Goal: Complete application form

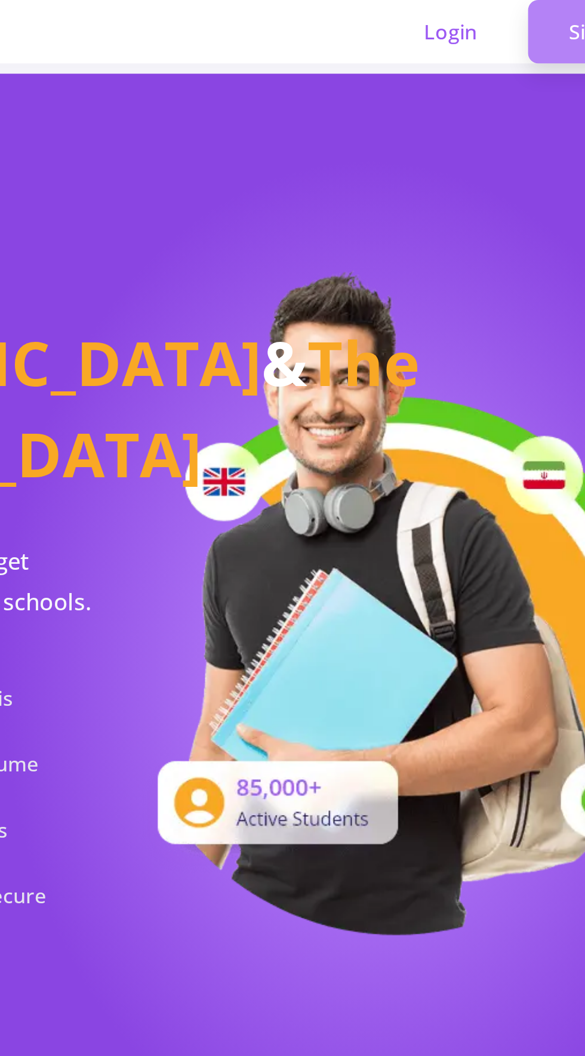
click at [501, 17] on link "Sign Up" at bounding box center [519, 15] width 73 height 30
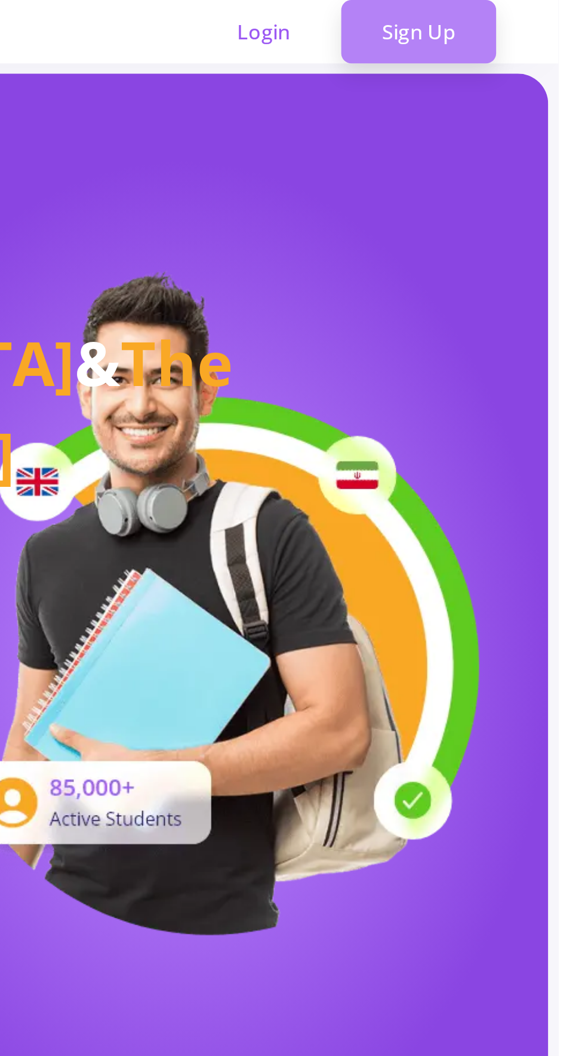
click at [517, 13] on link "Sign Up" at bounding box center [519, 15] width 73 height 30
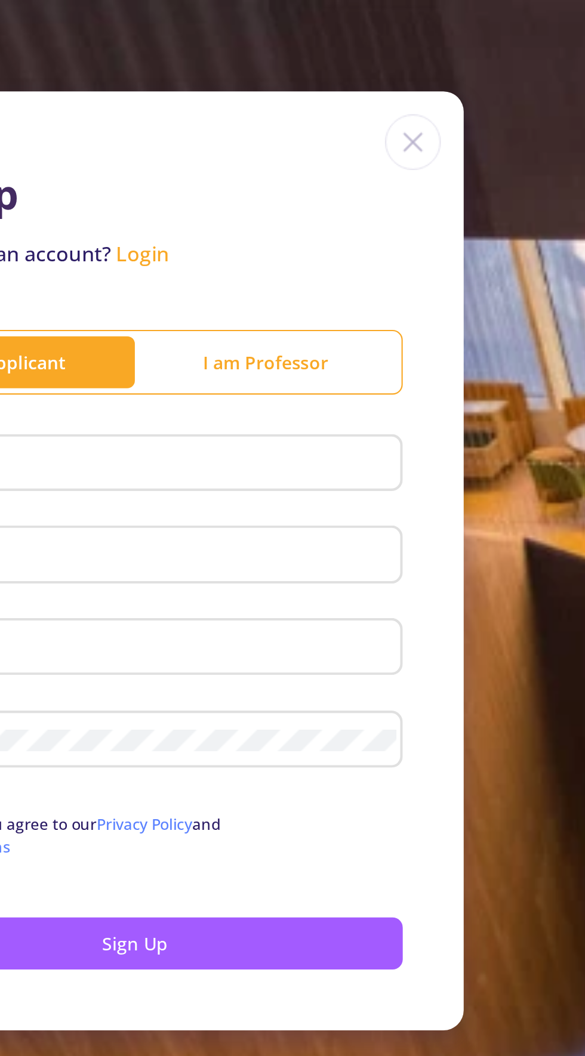
click at [518, 17] on div "Sign Up Already have an account? Login I am Applicant I am Professor First name…" at bounding box center [292, 263] width 585 height 527
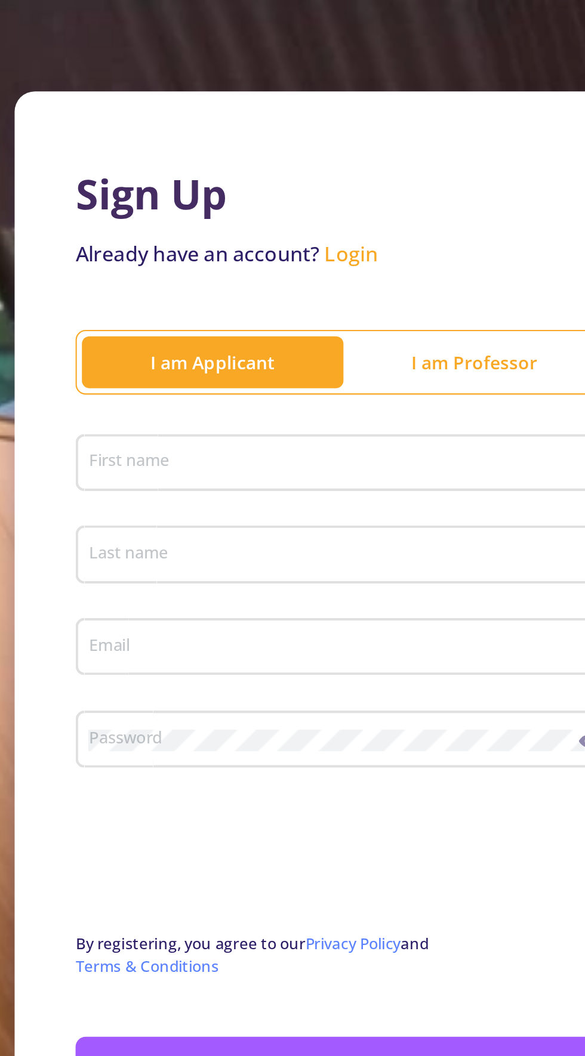
click at [385, 218] on input "First name" at bounding box center [374, 218] width 243 height 11
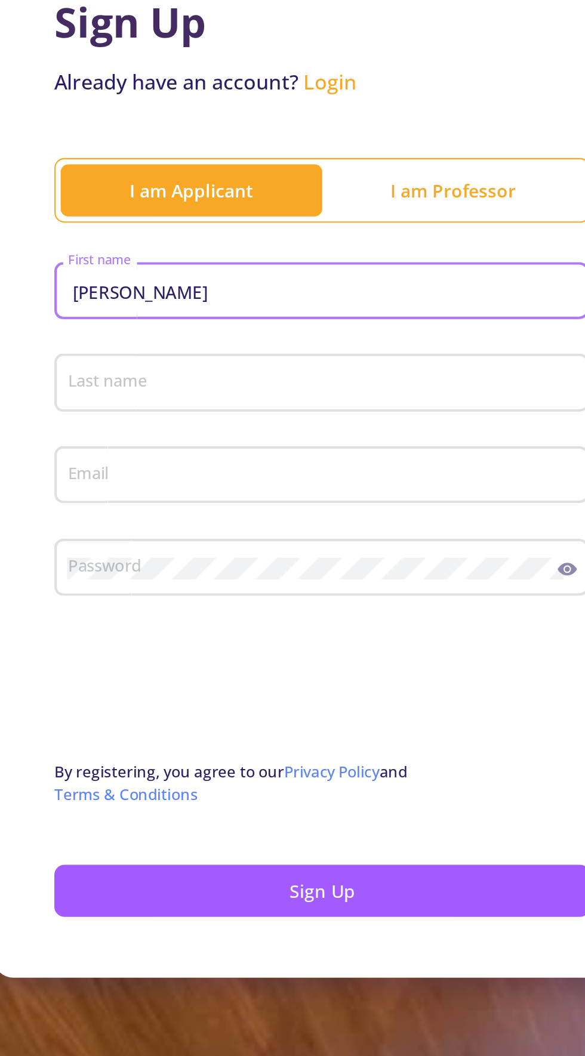
type input "[PERSON_NAME]"
click at [274, 259] on input "Last name" at bounding box center [374, 261] width 243 height 11
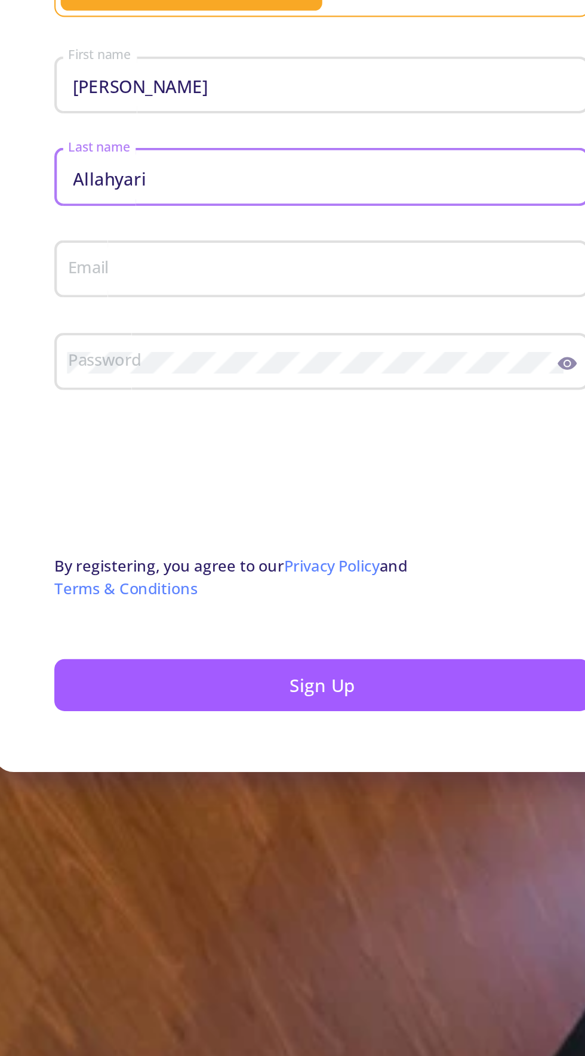
type input "Allahyari"
click at [278, 308] on input "Email" at bounding box center [374, 304] width 243 height 11
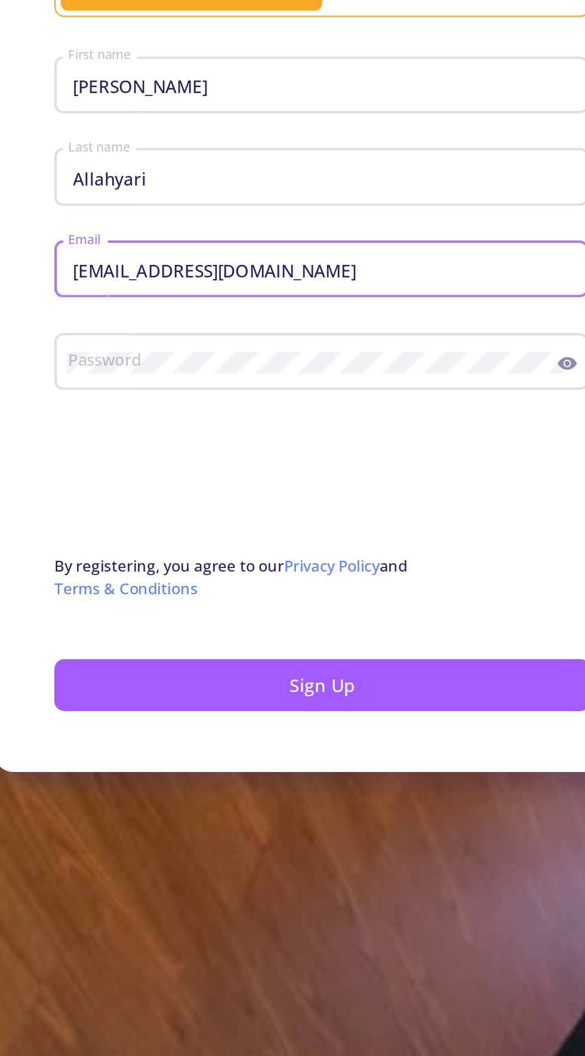
type input "[EMAIL_ADDRESS][DOMAIN_NAME]"
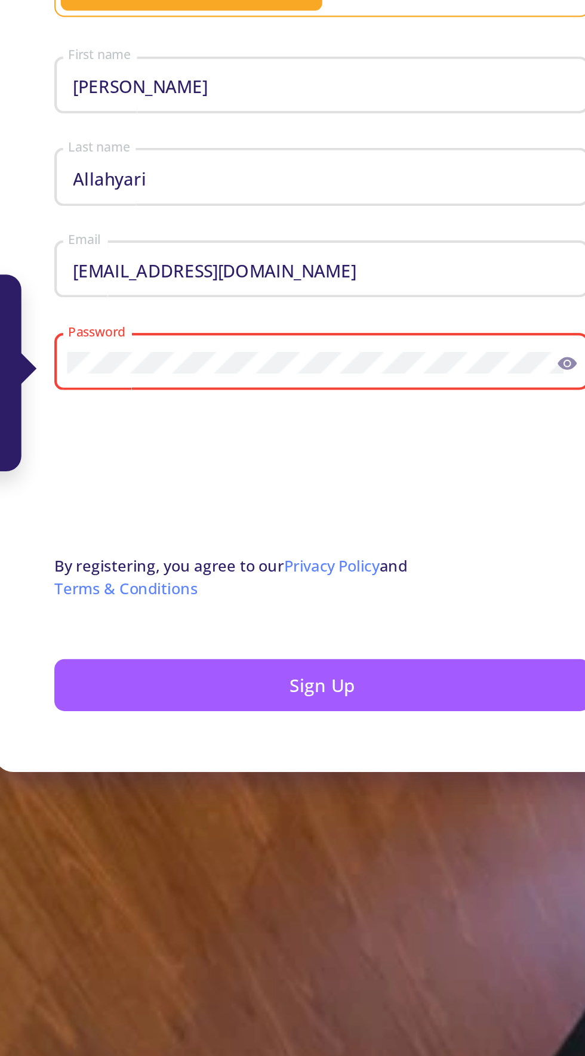
click at [487, 348] on icon at bounding box center [488, 348] width 9 height 6
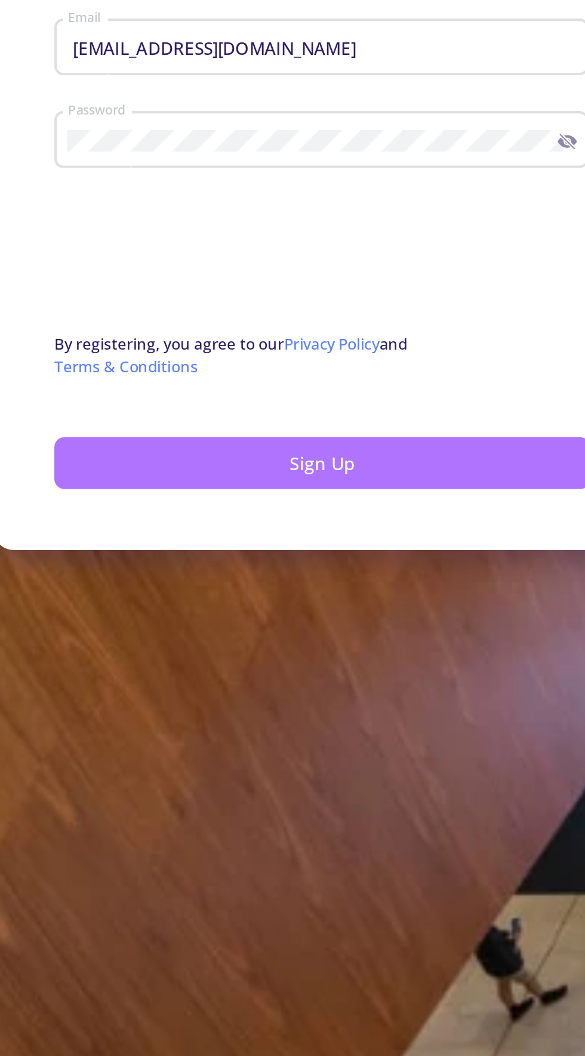
click at [317, 511] on button "Sign Up" at bounding box center [373, 499] width 252 height 24
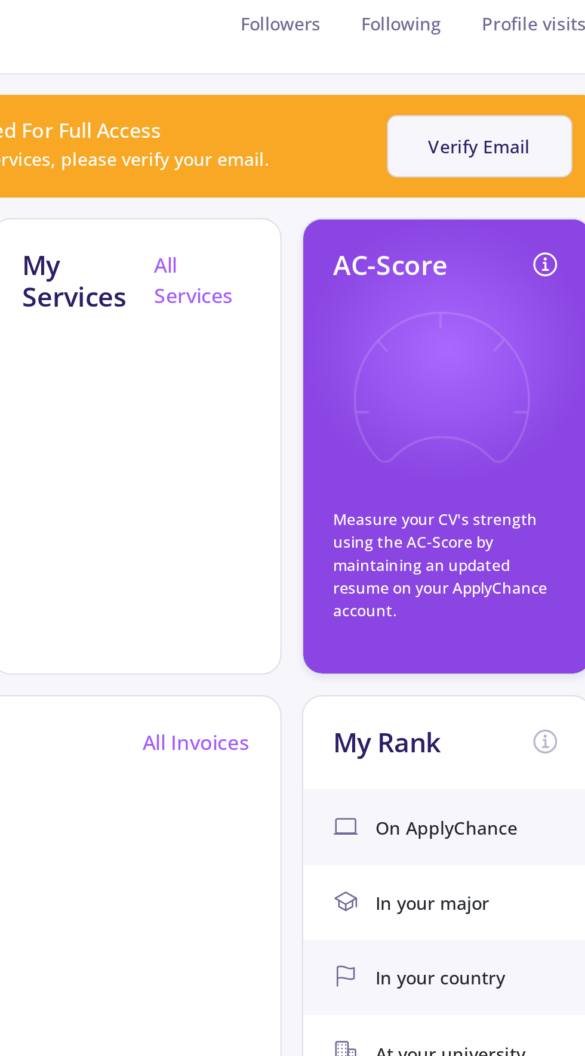
click at [465, 118] on button "Verify Email" at bounding box center [453, 123] width 87 height 29
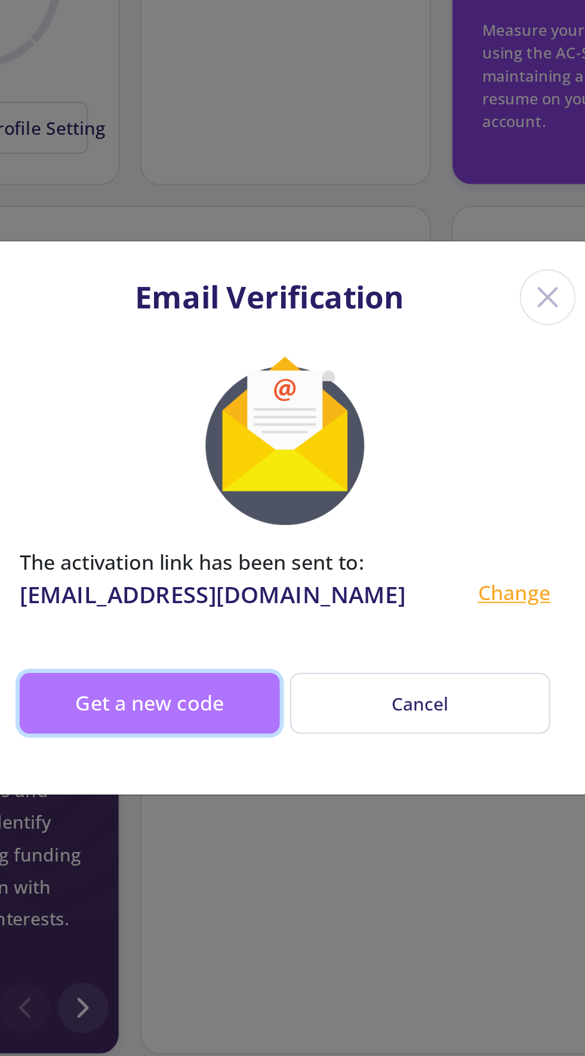
click at [219, 629] on button "Get a new code" at bounding box center [229, 615] width 122 height 29
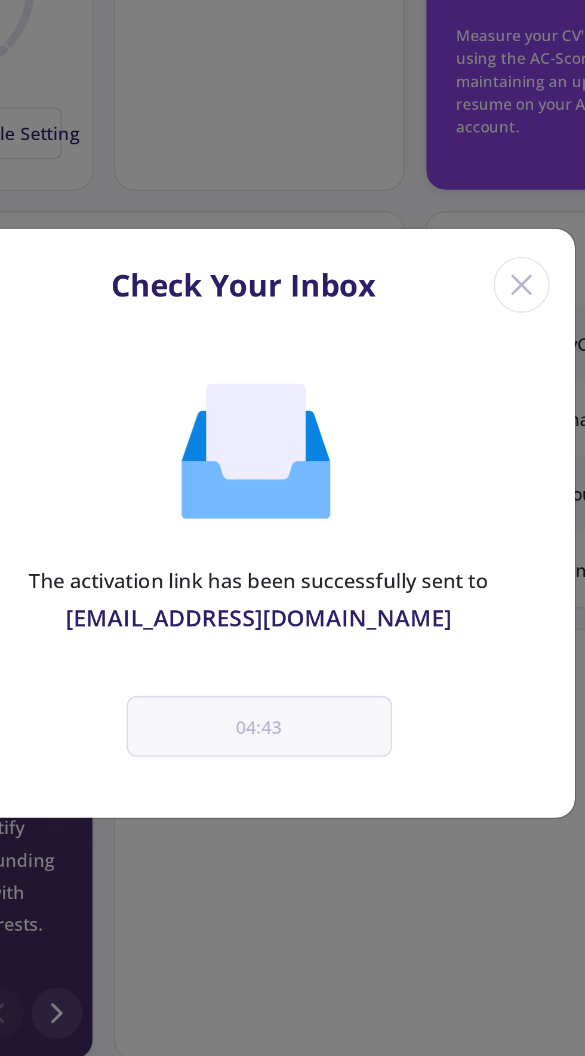
click at [417, 415] on line "Close" at bounding box center [416, 416] width 8 height 8
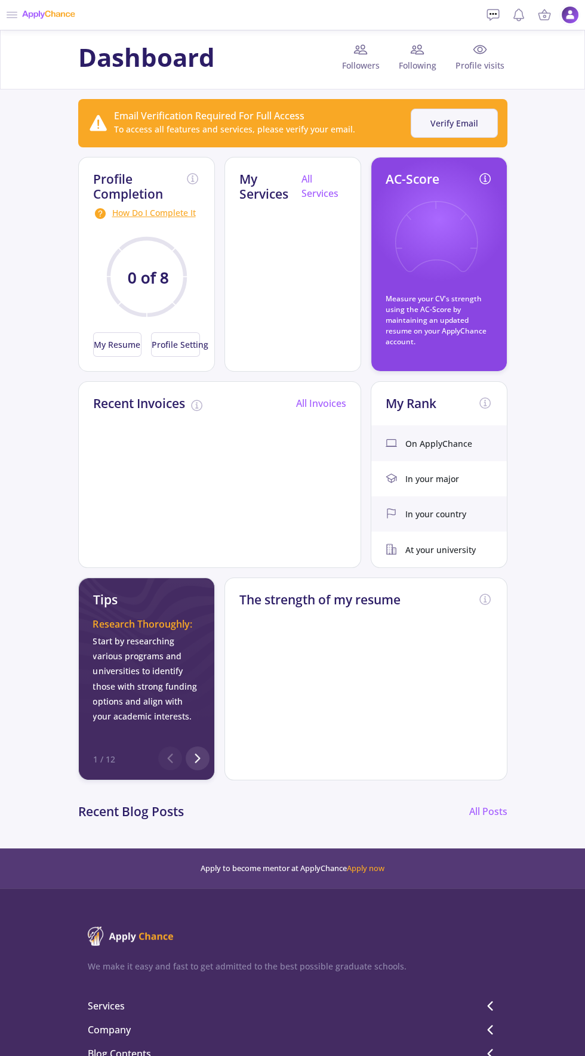
click at [468, 123] on button "Verify Email" at bounding box center [453, 123] width 87 height 29
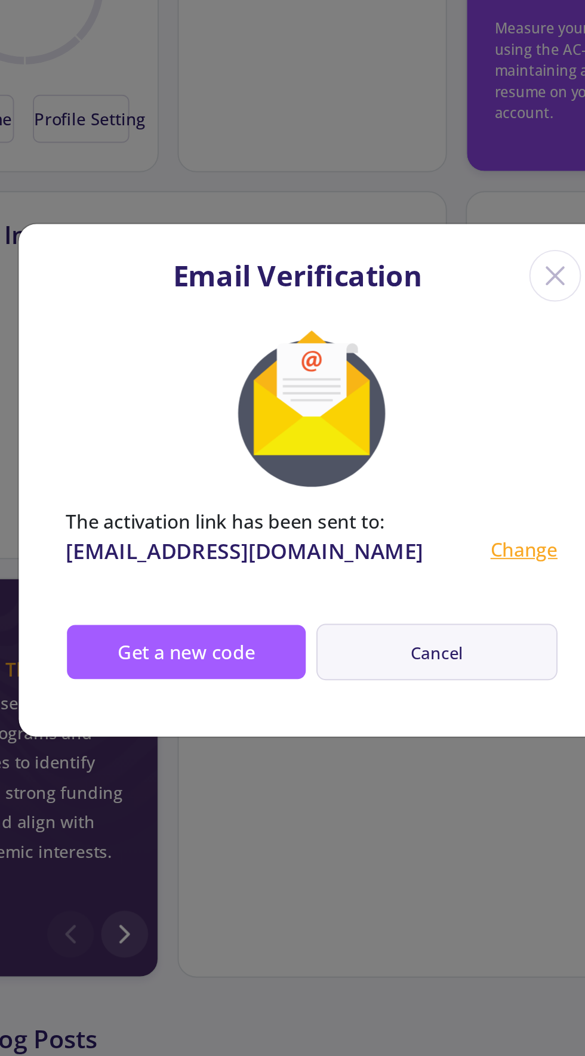
click at [350, 619] on button "Cancel" at bounding box center [356, 615] width 122 height 29
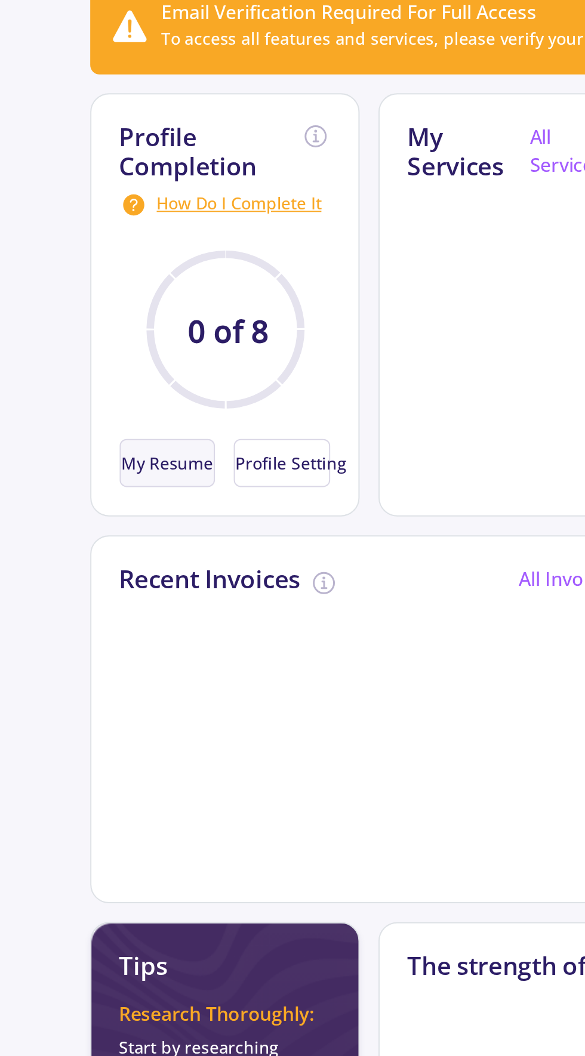
click at [127, 339] on button "My Resume" at bounding box center [117, 344] width 49 height 24
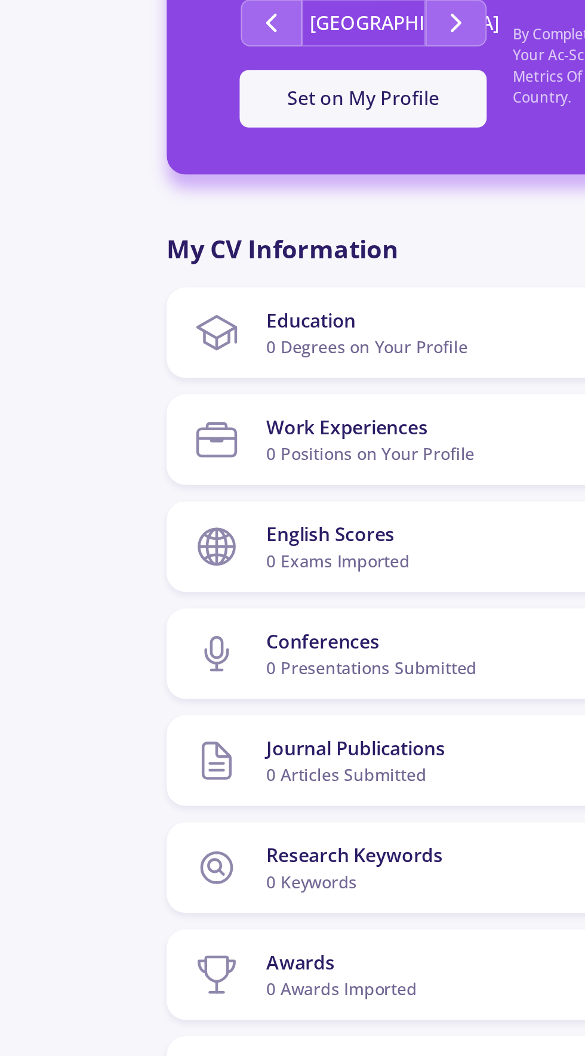
scroll to position [333, 0]
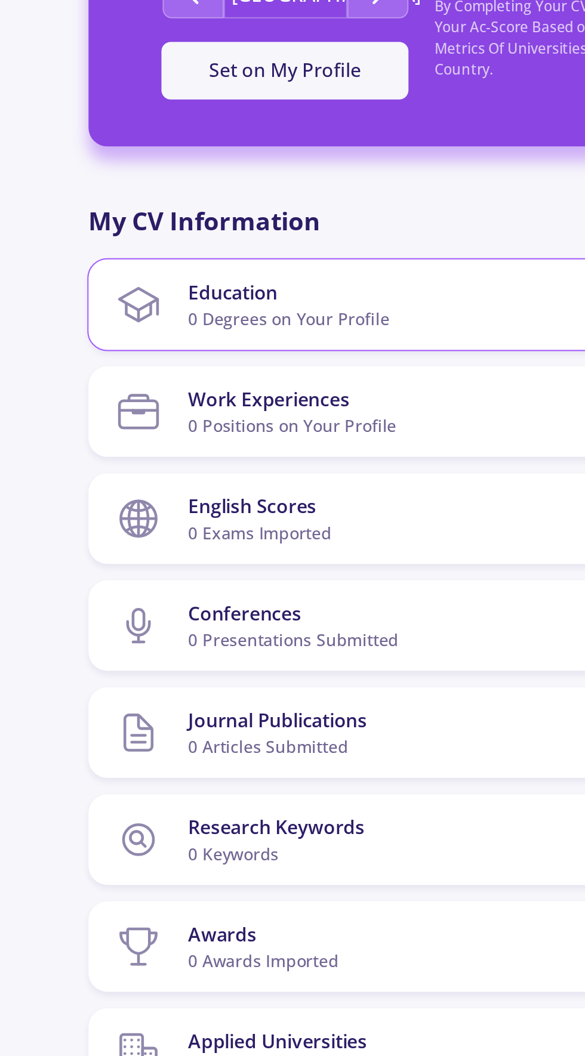
click at [266, 276] on div "0 Degrees on Your Profile" at bounding box center [219, 271] width 102 height 13
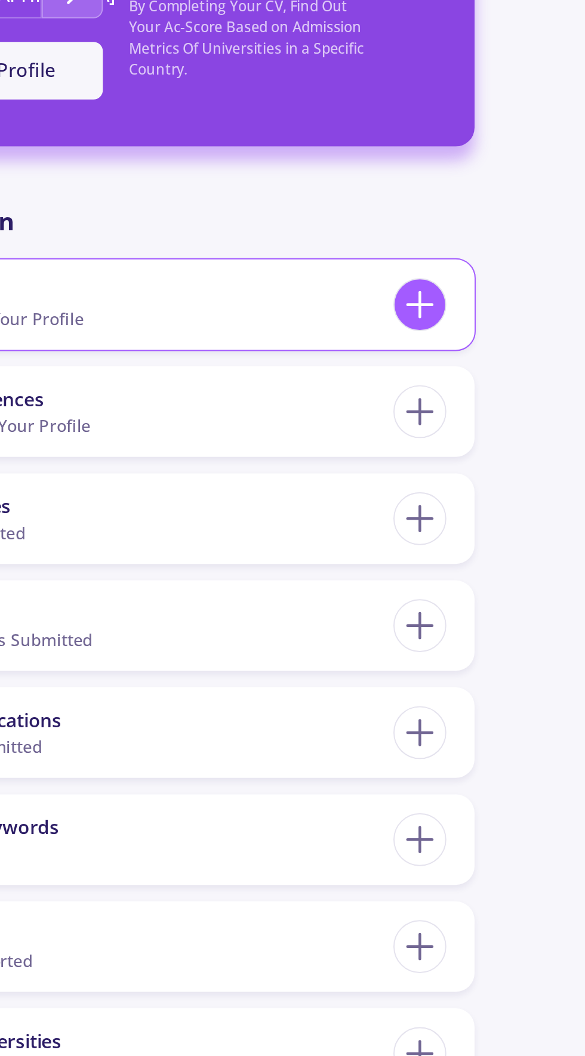
click at [443, 265] on icon at bounding box center [440, 264] width 22 height 22
checkbox input "false"
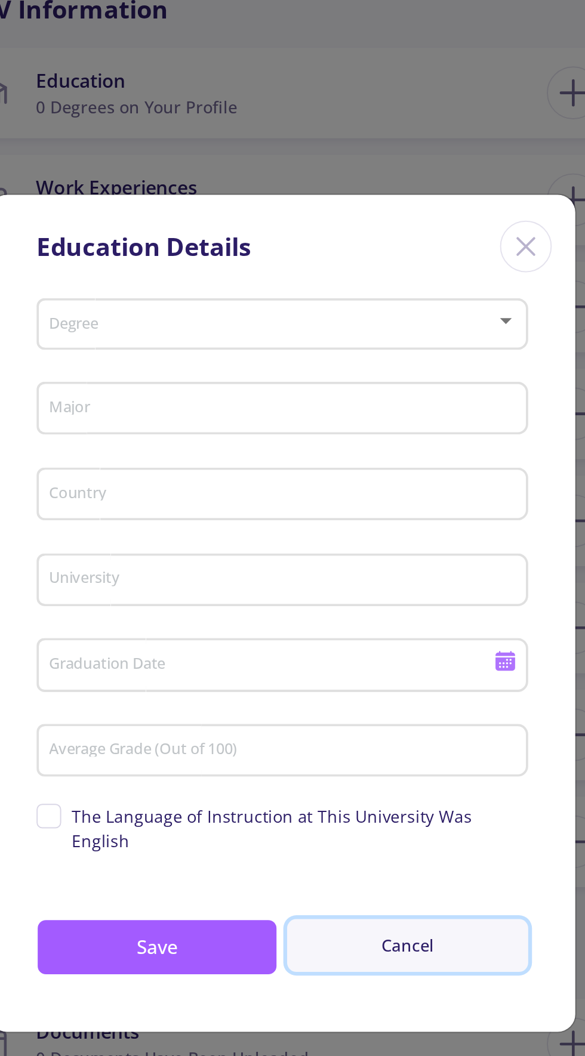
click at [360, 710] on button "Cancel" at bounding box center [356, 696] width 122 height 27
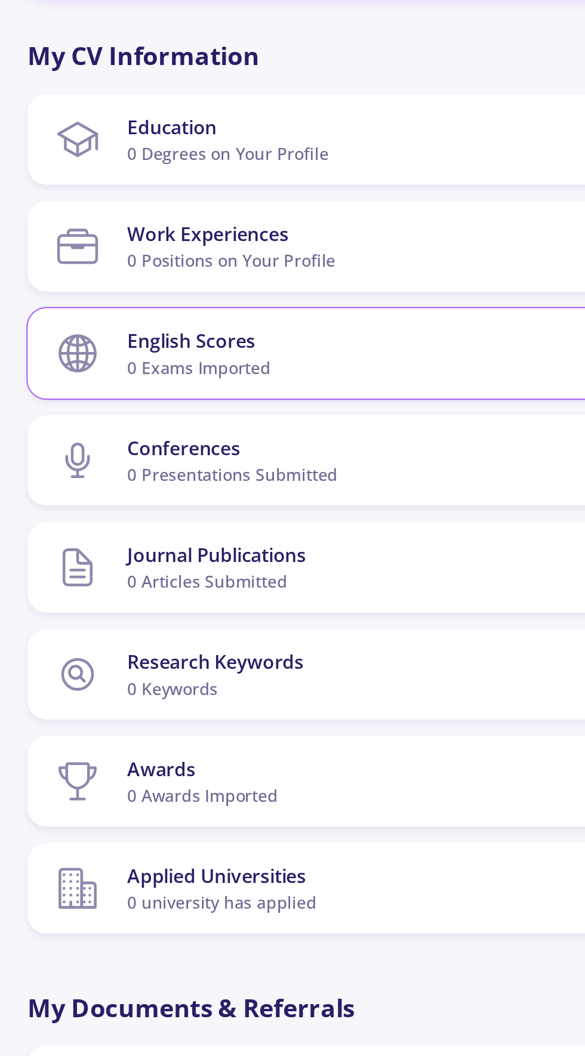
click at [317, 369] on section "English Scores 0 exams imported" at bounding box center [278, 372] width 295 height 36
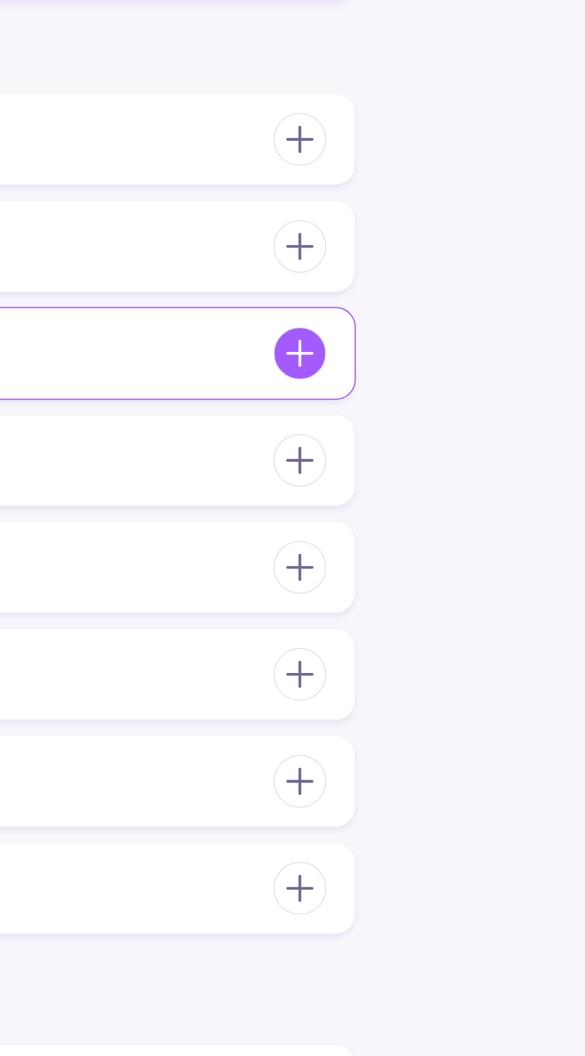
click at [450, 367] on icon at bounding box center [440, 372] width 22 height 22
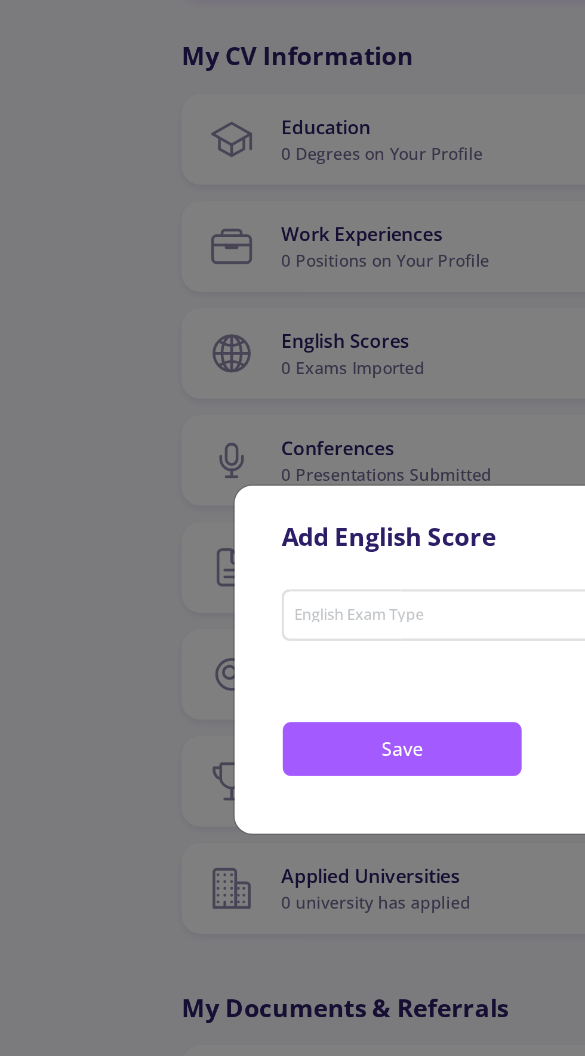
click at [265, 509] on span at bounding box center [289, 505] width 224 height 8
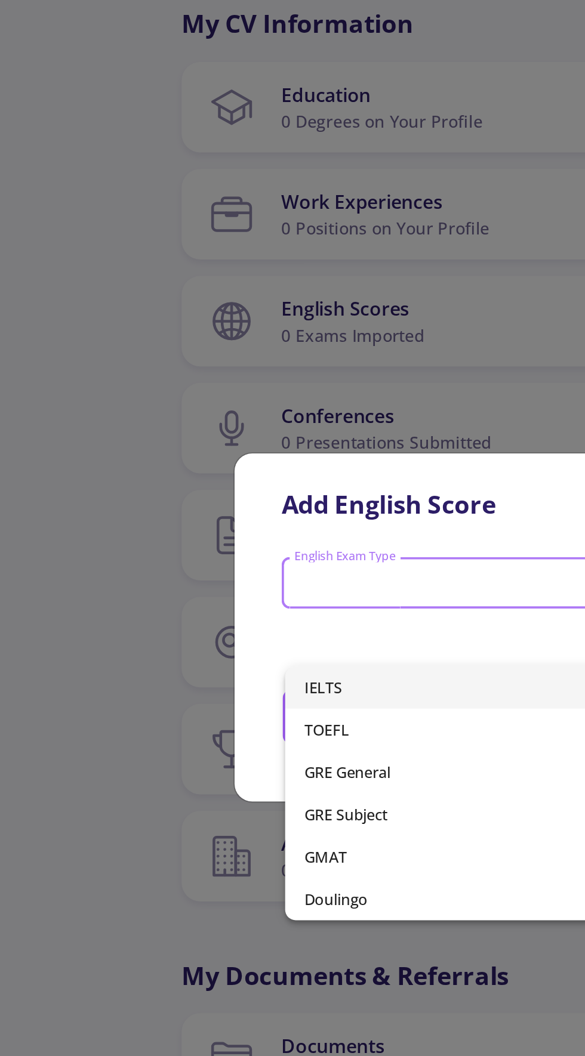
click at [101, 585] on div at bounding box center [292, 528] width 585 height 1056
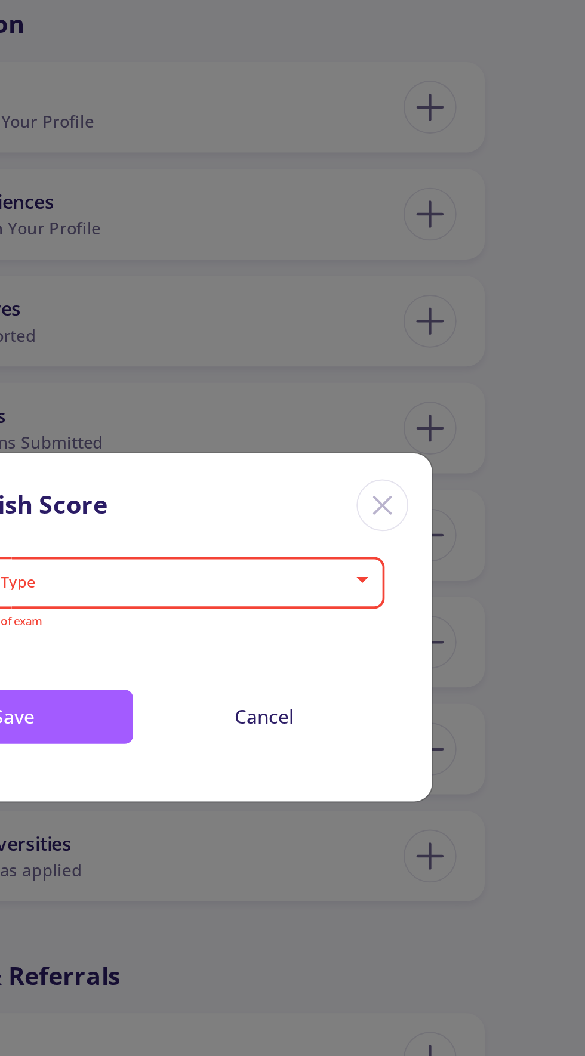
click at [413, 470] on line "Close" at bounding box center [416, 466] width 8 height 8
